Goal: Answer question/provide support

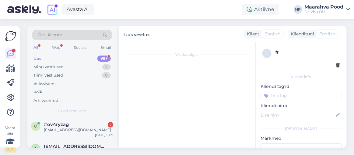
scroll to position [12, 0]
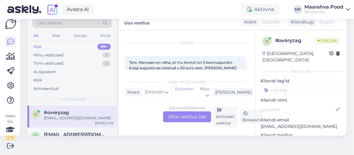
click at [185, 115] on div "Estonian to Estonian Võta vestlus üle" at bounding box center [187, 116] width 48 height 11
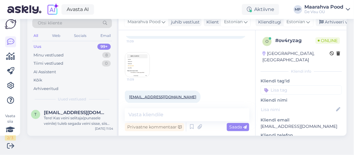
scroll to position [66, 0]
click at [138, 59] on img at bounding box center [137, 63] width 24 height 24
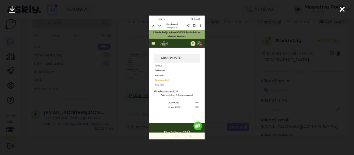
click at [343, 8] on icon at bounding box center [342, 10] width 5 height 8
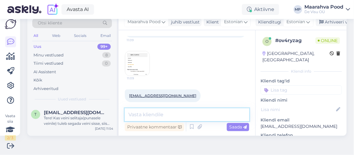
click at [201, 114] on textarea at bounding box center [187, 114] width 125 height 13
type textarea "Tere. Lasen asja uurida"
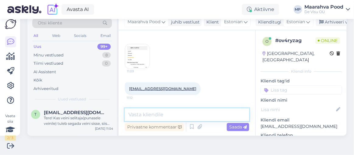
scroll to position [64, 0]
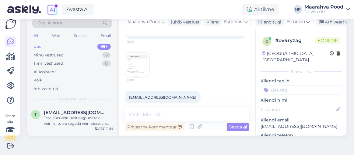
click at [142, 55] on img at bounding box center [137, 65] width 24 height 24
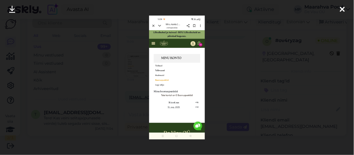
click at [12, 11] on icon at bounding box center [12, 10] width 6 height 8
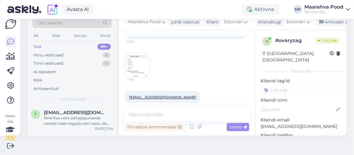
click at [350, 9] on icon at bounding box center [348, 9] width 4 height 5
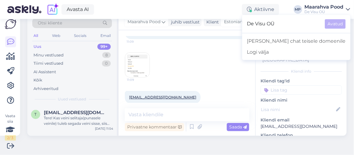
click at [201, 8] on div "Avasta AI Aktiivne MP Maarahva Pood De Visu OÜ De Visu OÜ Avatud [PERSON_NAME] …" at bounding box center [177, 9] width 354 height 19
